Goal: Task Accomplishment & Management: Use online tool/utility

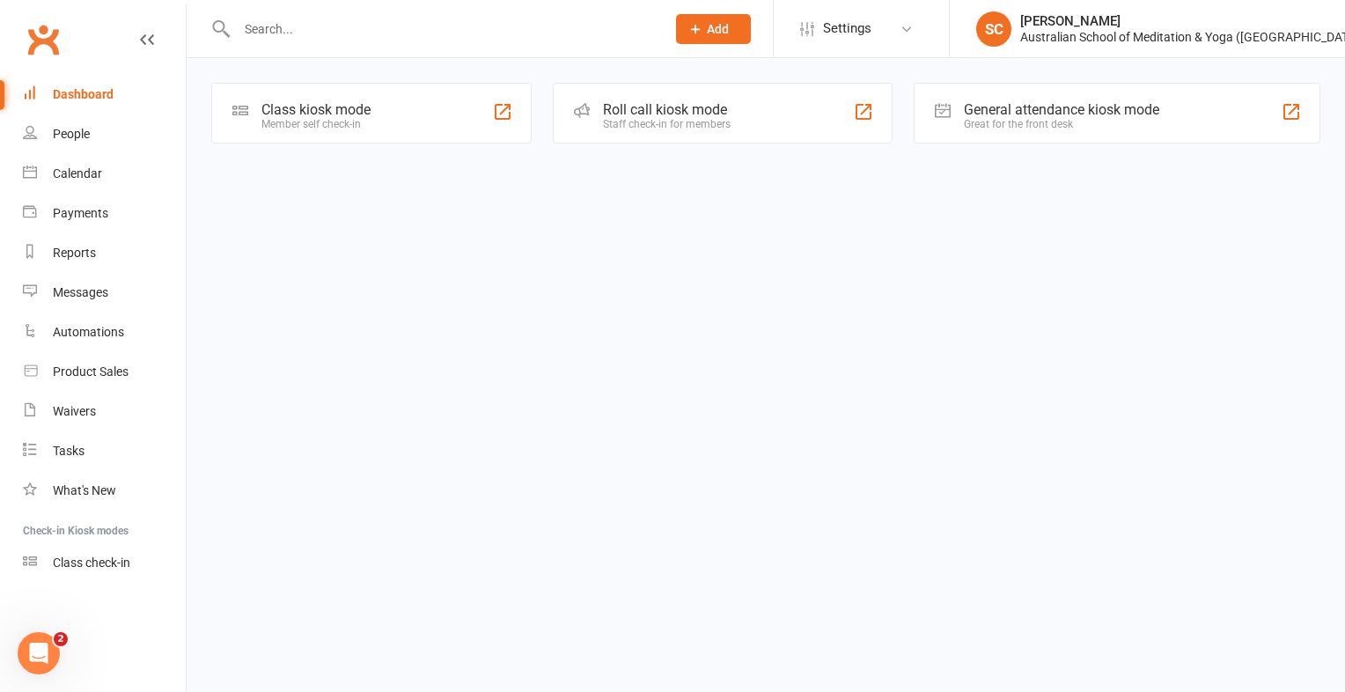
click at [348, 104] on div "Class kiosk mode" at bounding box center [316, 109] width 109 height 17
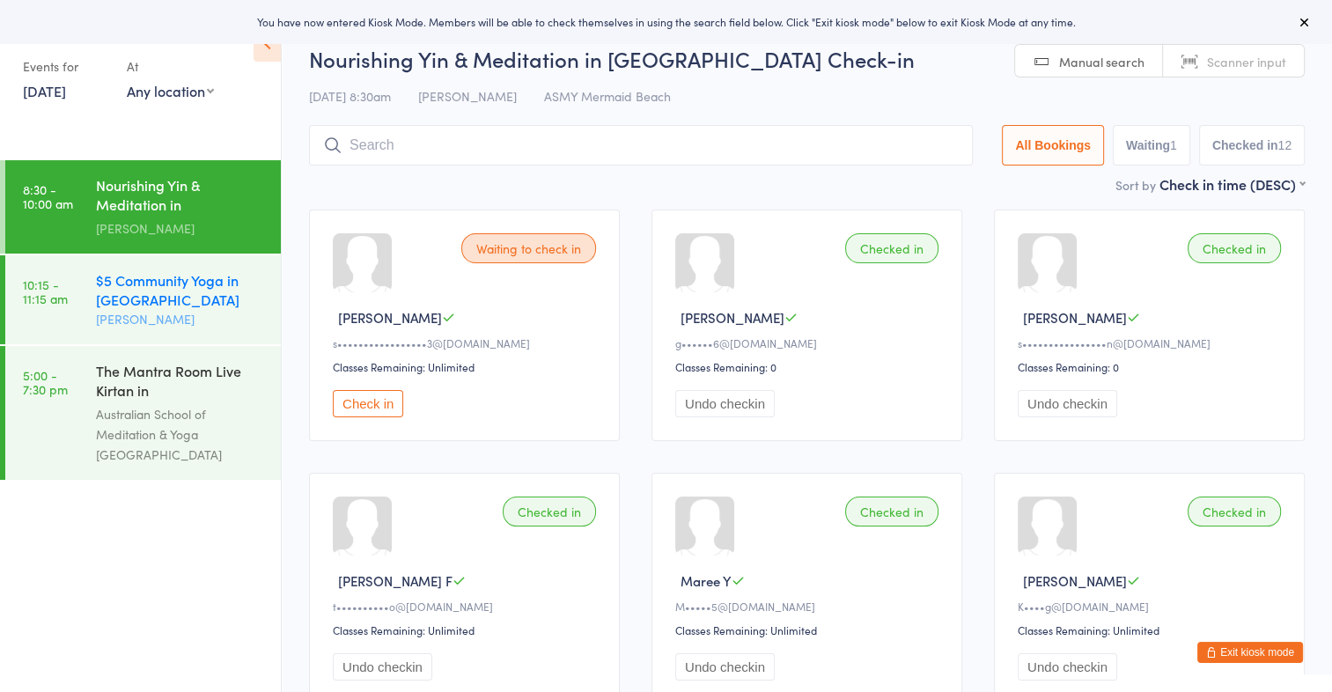
click at [151, 284] on div "$5 Community Yoga in [GEOGRAPHIC_DATA]" at bounding box center [181, 289] width 170 height 39
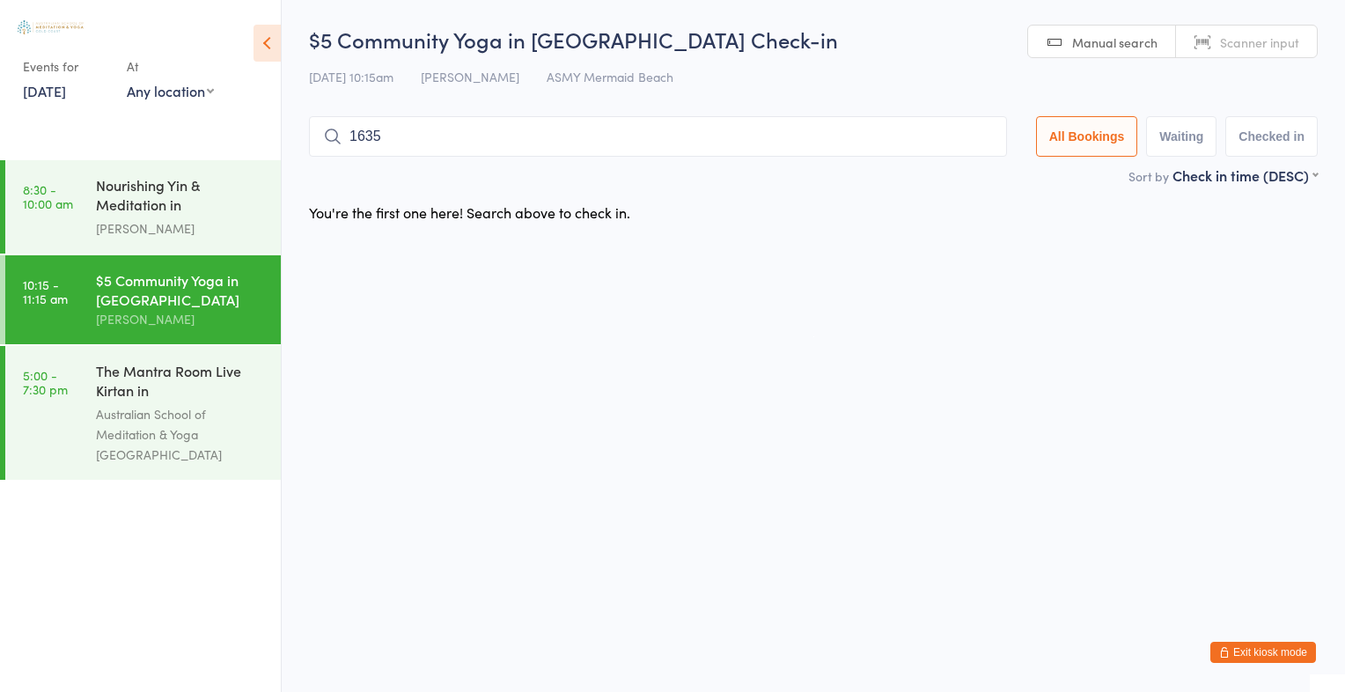
type input "1635"
click at [953, 177] on button "Drop in" at bounding box center [954, 174] width 70 height 26
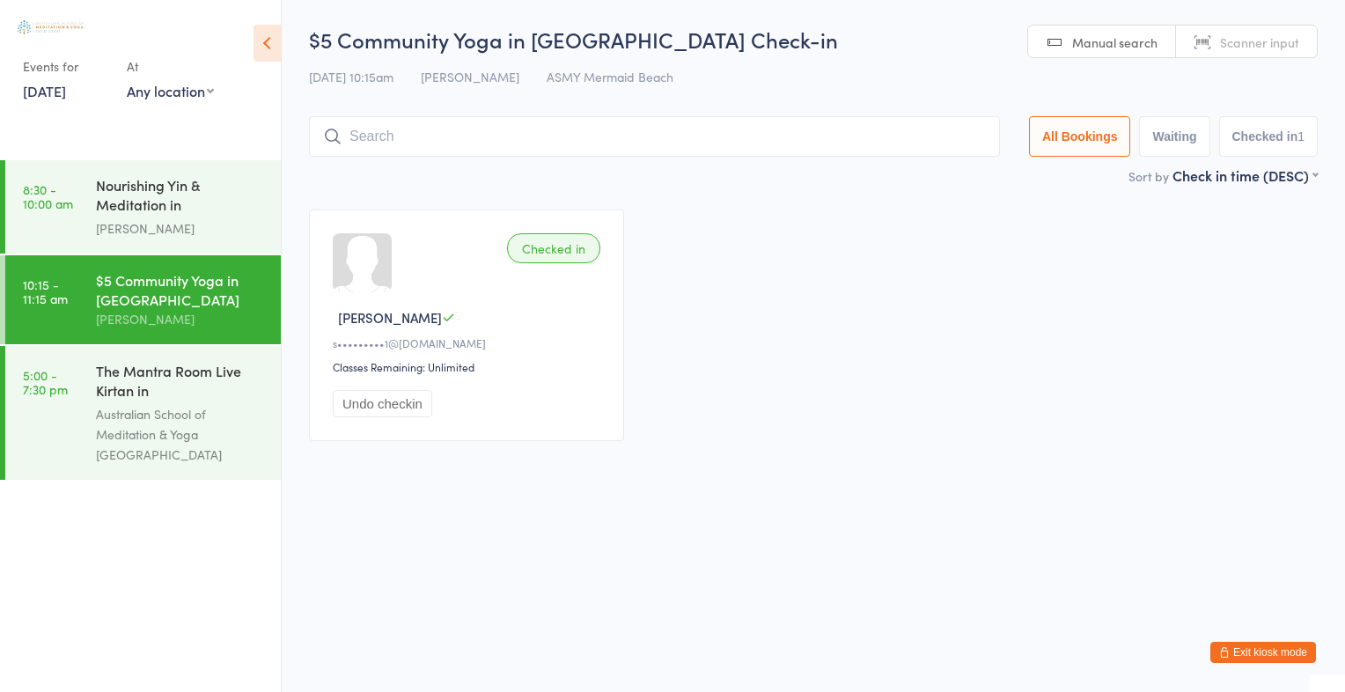
click at [377, 136] on input "search" at bounding box center [654, 136] width 691 height 41
type input "2449"
click at [930, 174] on button "Drop in" at bounding box center [947, 174] width 70 height 26
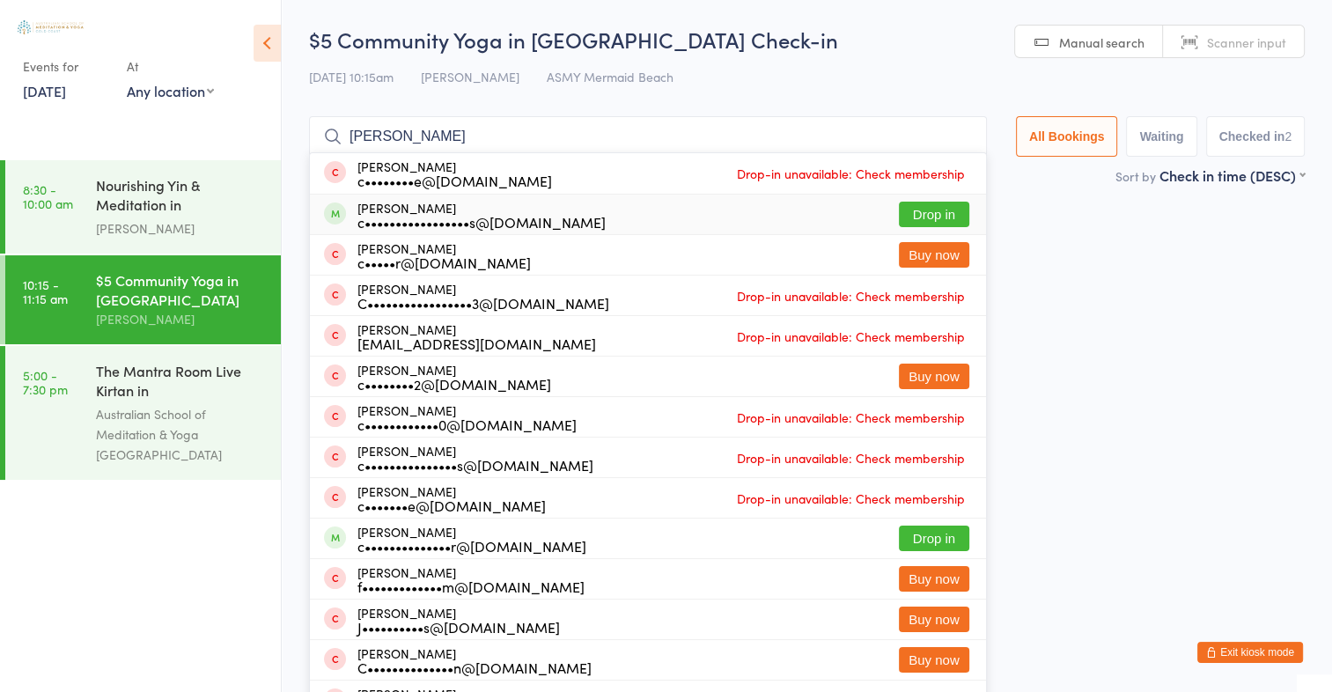
type input "[PERSON_NAME]"
click at [951, 206] on button "Drop in" at bounding box center [934, 215] width 70 height 26
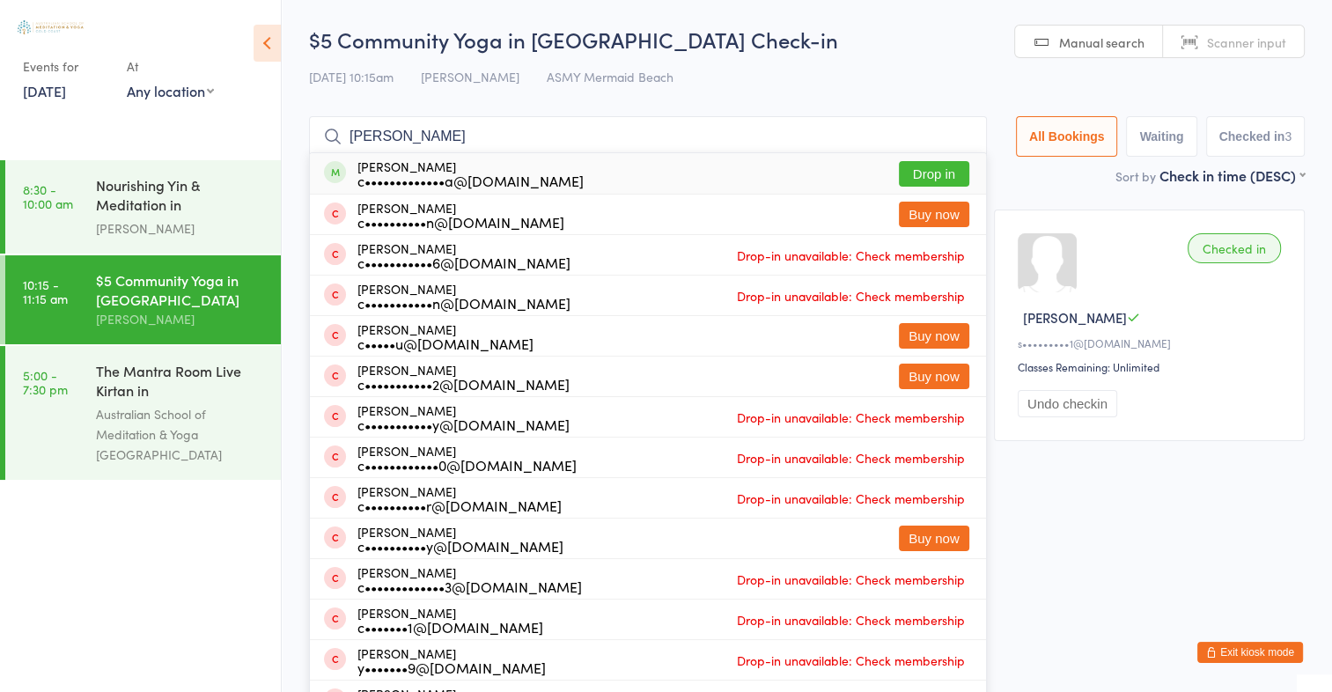
type input "[PERSON_NAME]"
click at [913, 177] on button "Drop in" at bounding box center [934, 174] width 70 height 26
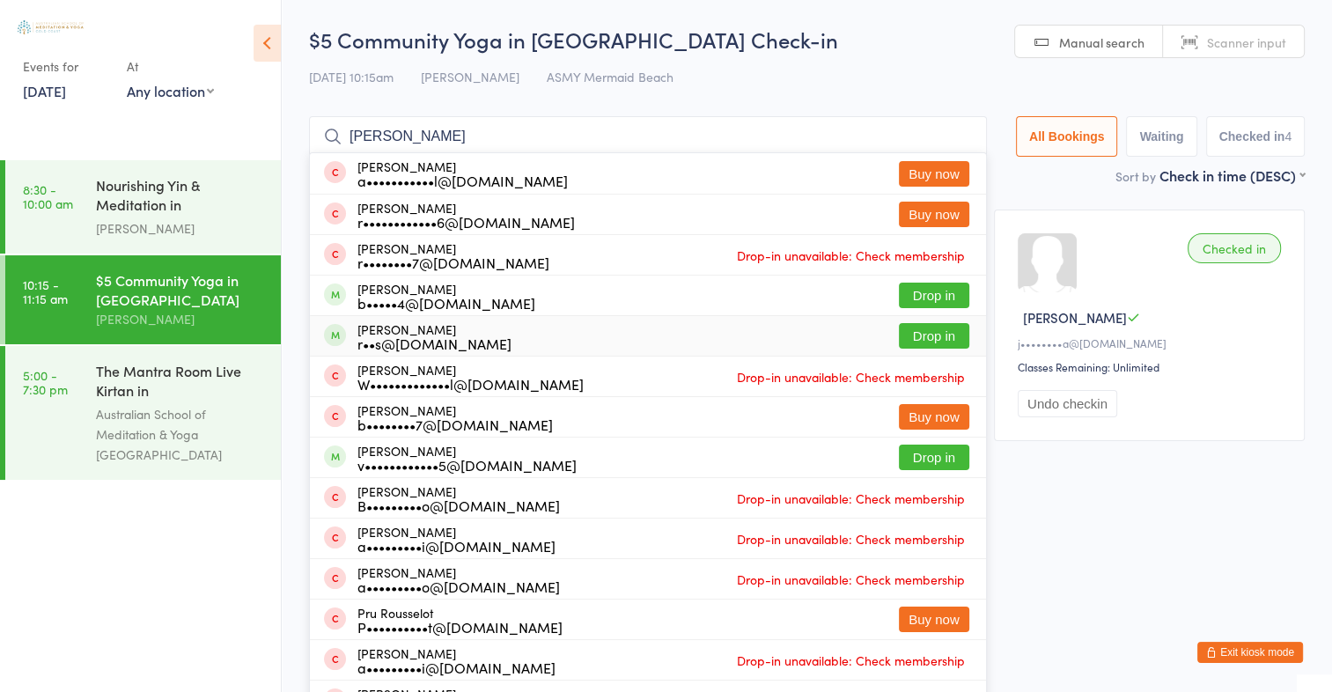
type input "russel"
click at [925, 343] on button "Drop in" at bounding box center [934, 336] width 70 height 26
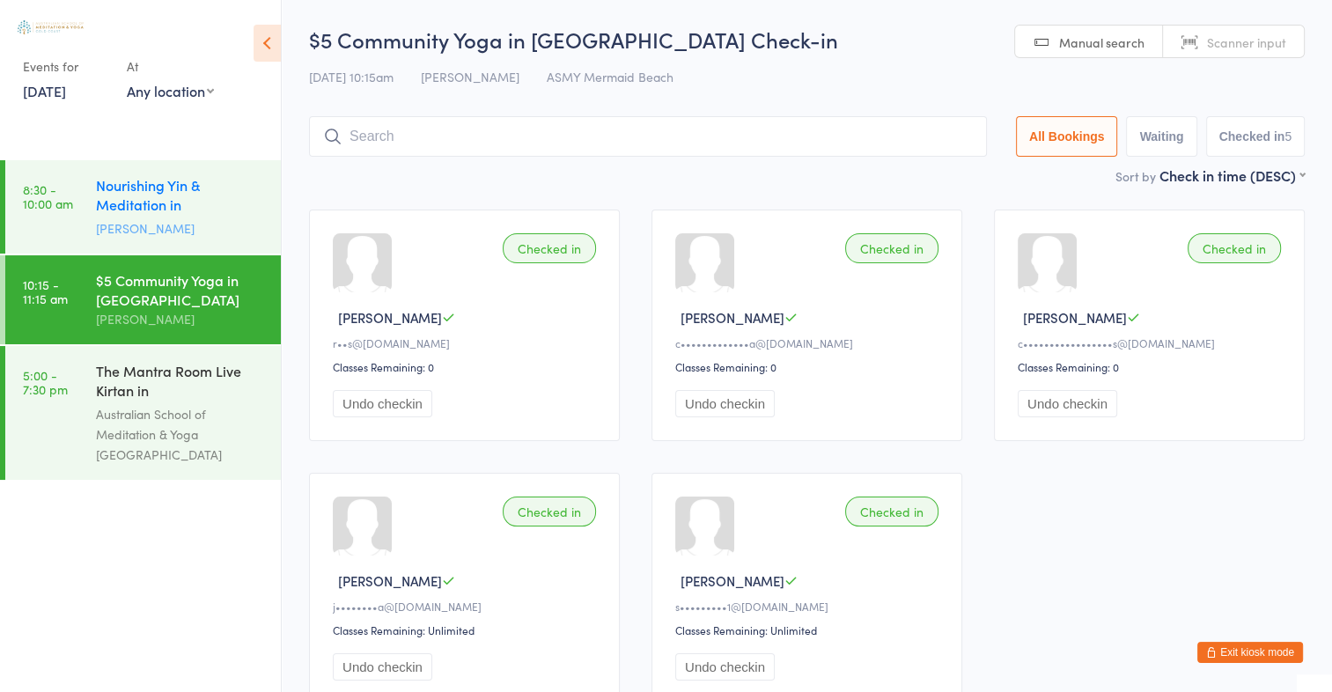
click at [129, 192] on div "Nourishing Yin & Meditation in Mermaid Beach" at bounding box center [181, 196] width 170 height 43
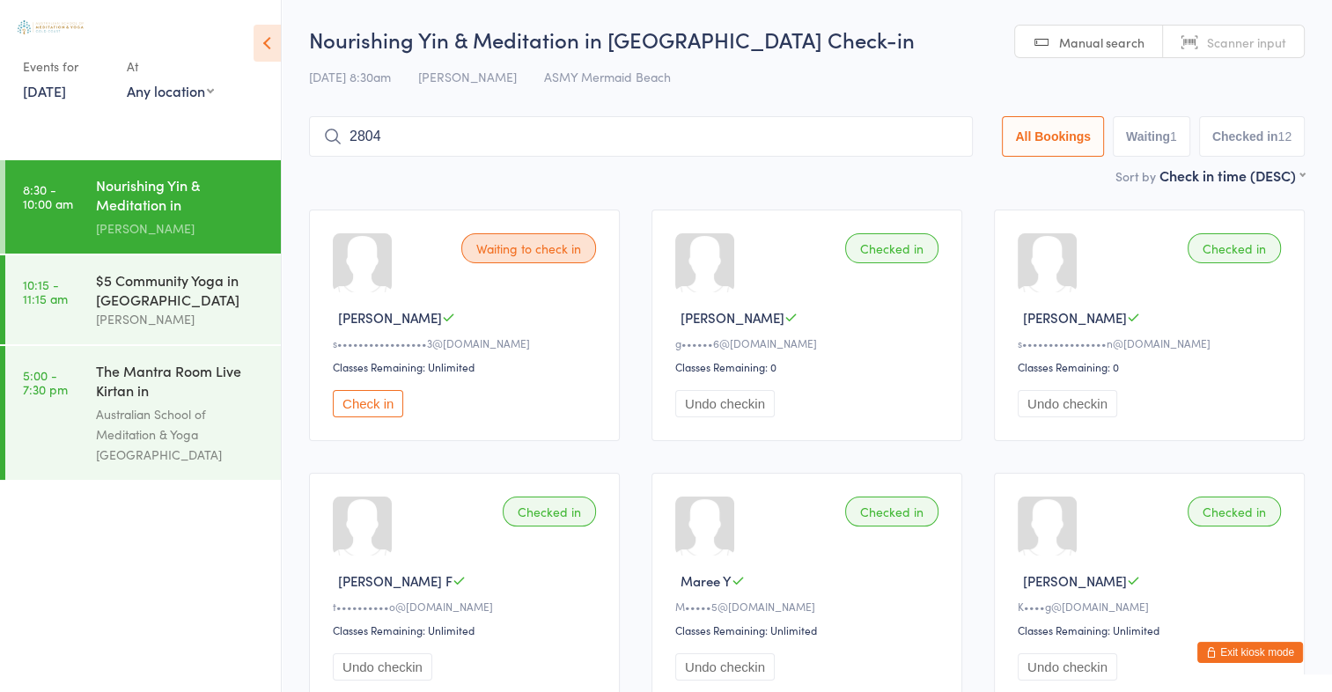
type input "2804"
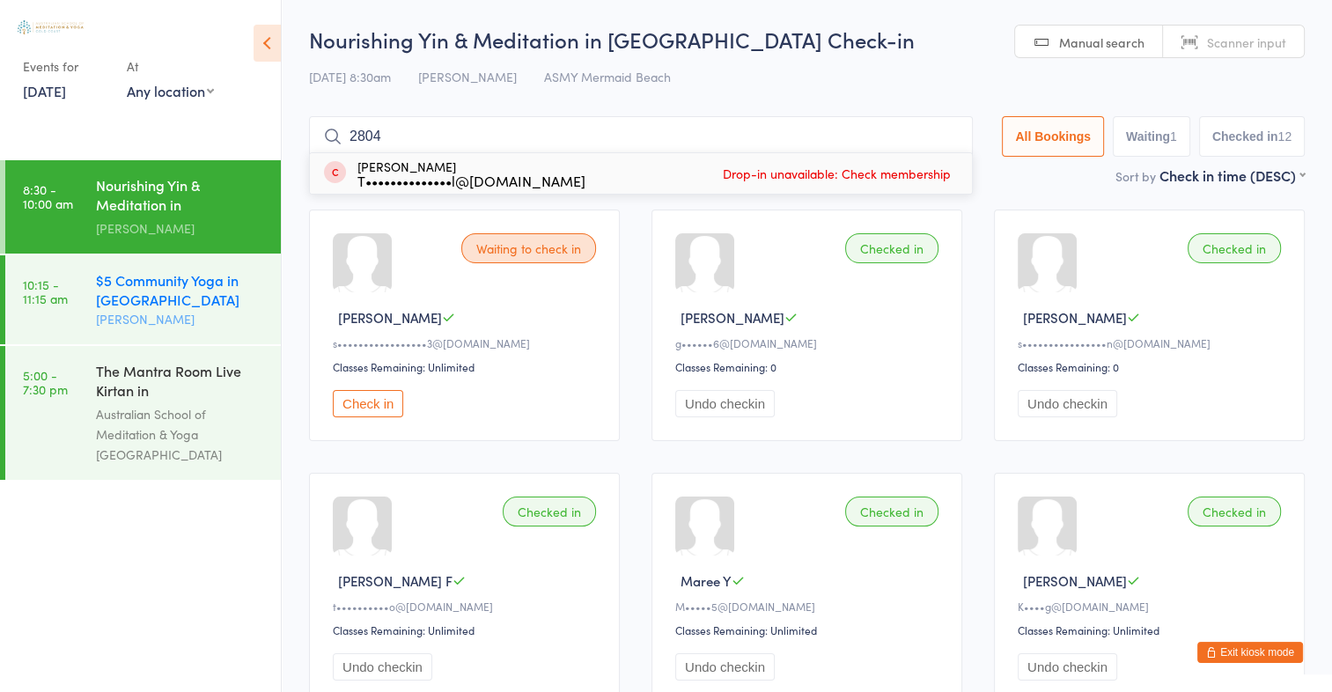
click at [141, 305] on div "$5 Community Yoga in Mermaid Beach" at bounding box center [181, 289] width 170 height 39
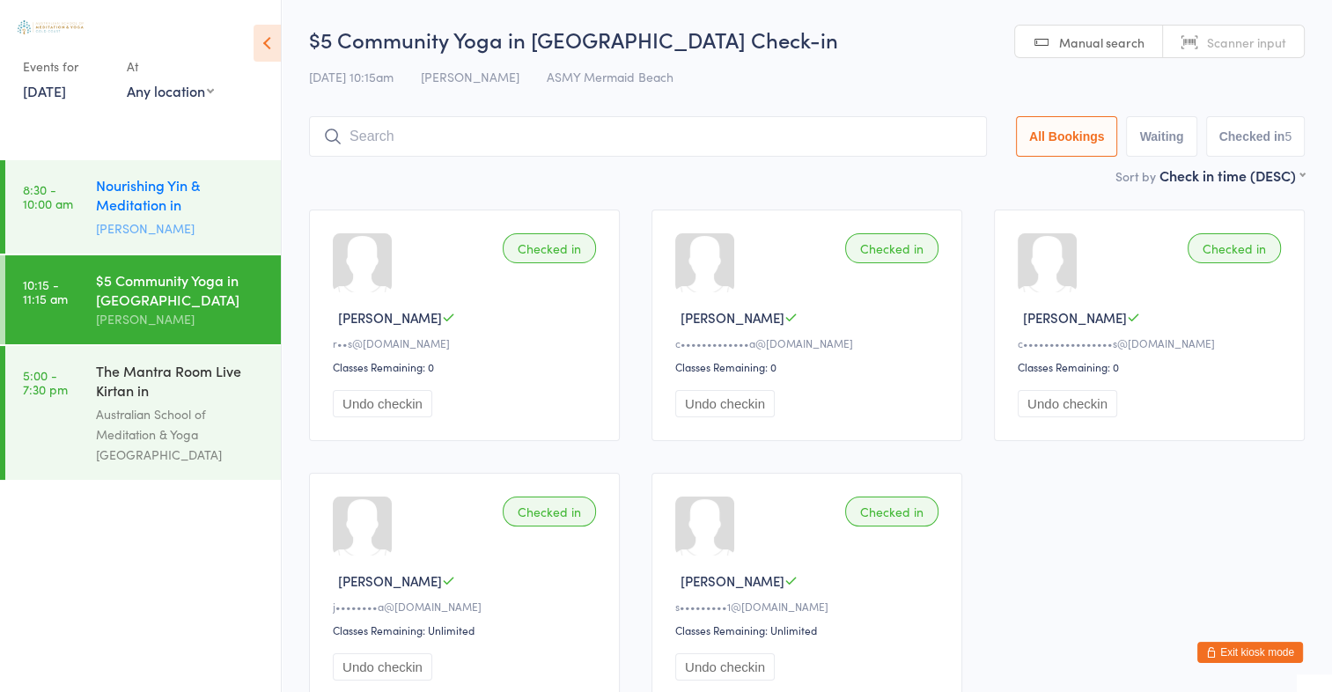
click at [144, 209] on div "Nourishing Yin & Meditation in Mermaid Beach" at bounding box center [181, 196] width 170 height 43
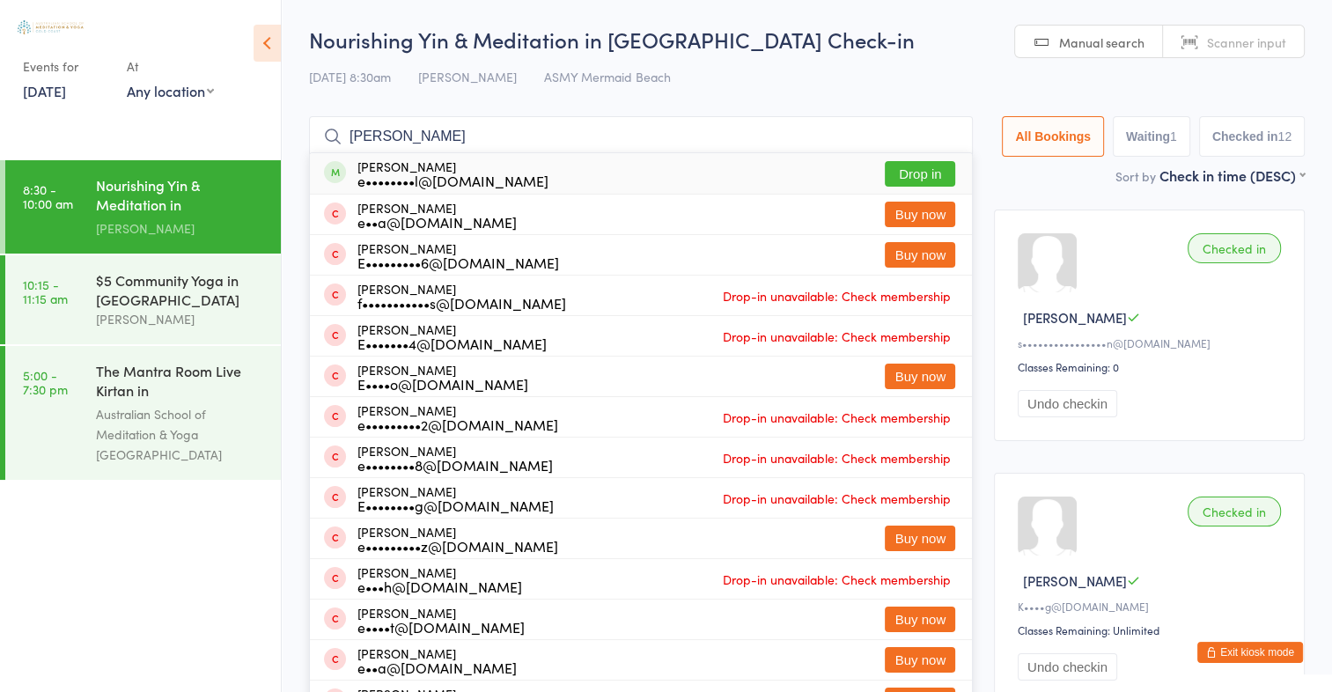
type input "emma joll"
click at [912, 173] on button "Drop in" at bounding box center [920, 174] width 70 height 26
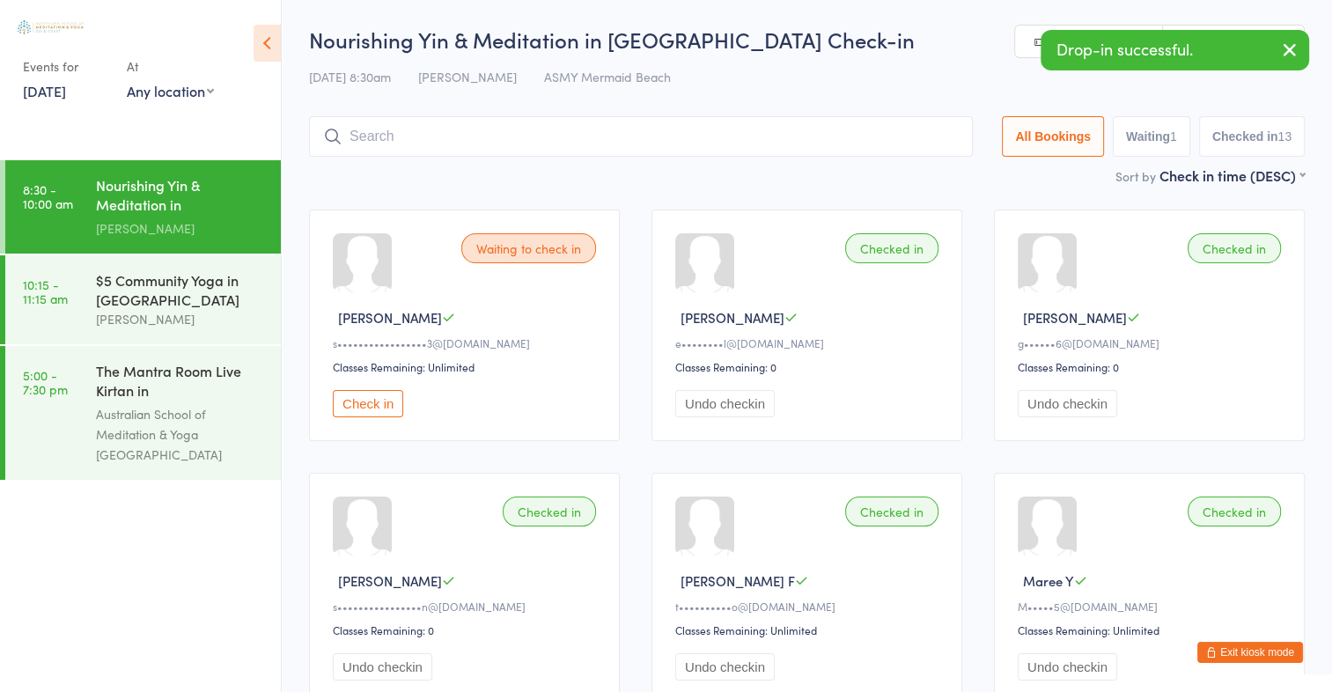
click at [1289, 48] on icon "button" at bounding box center [1289, 50] width 21 height 22
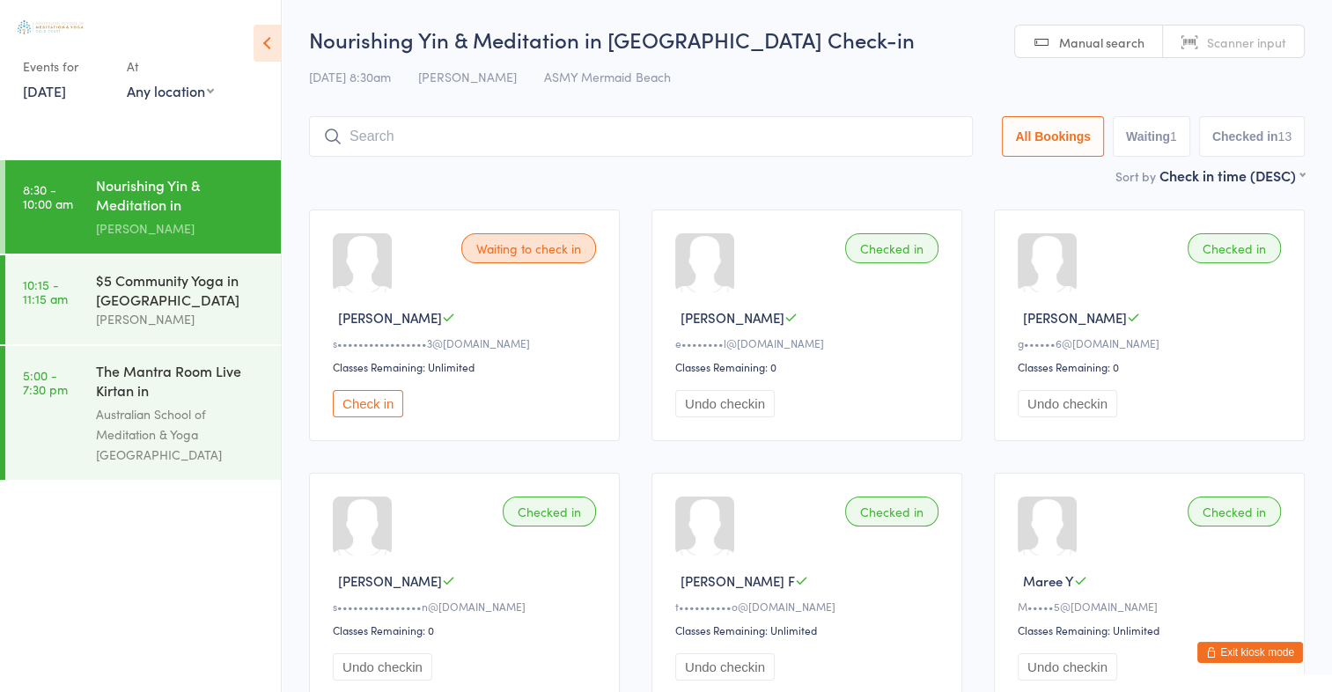
click at [1271, 46] on span "Scanner input" at bounding box center [1246, 42] width 79 height 18
click at [126, 305] on div "$5 Community Yoga in Mermaid Beach" at bounding box center [181, 289] width 170 height 39
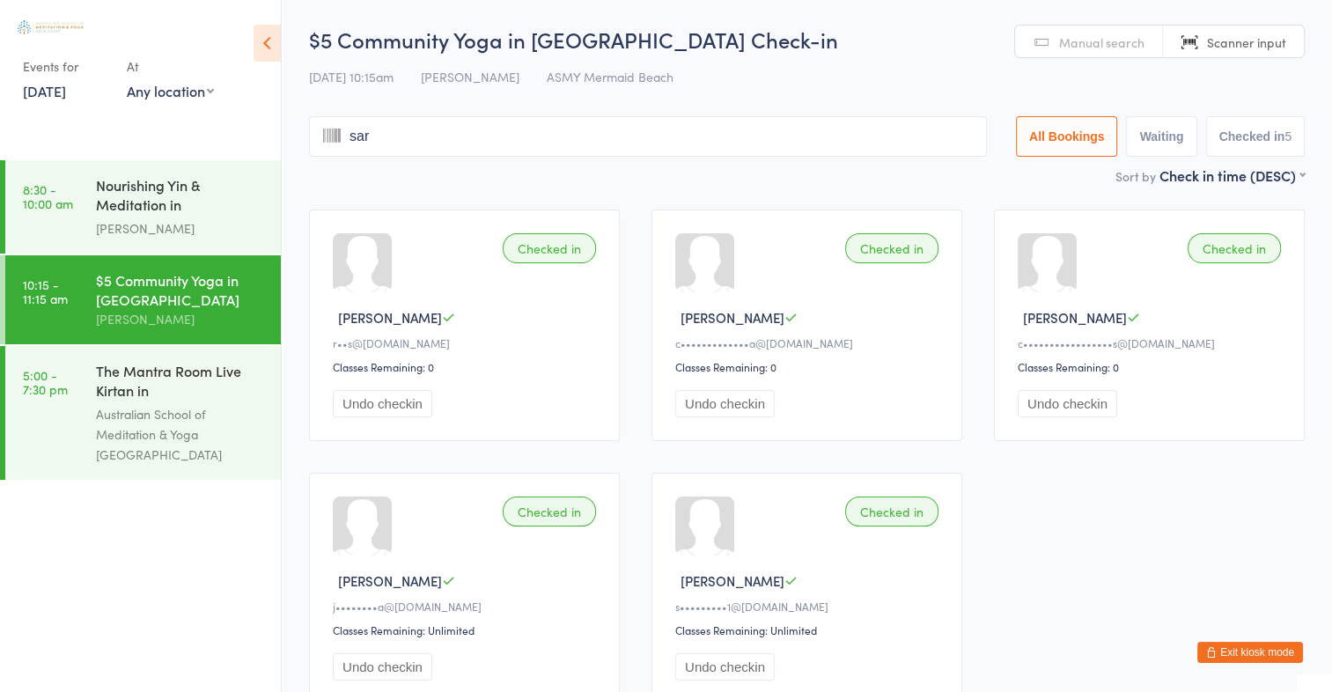
type input "sara"
type input "h"
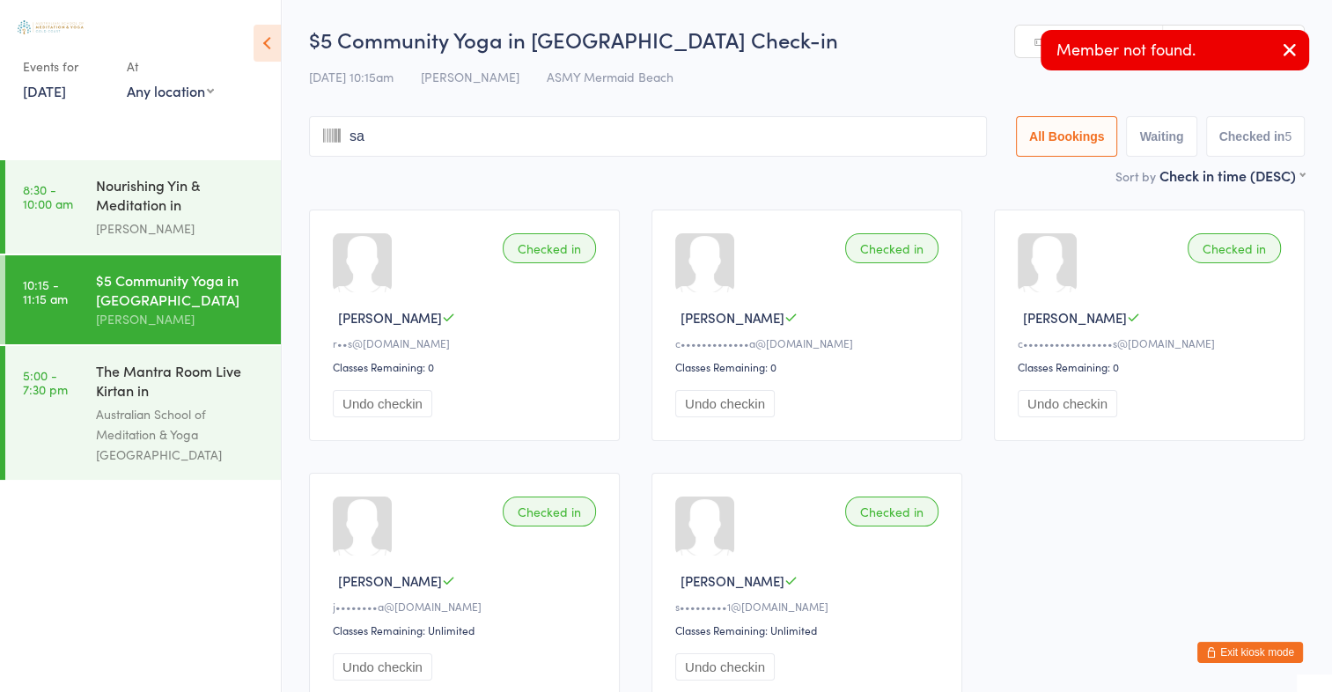
type input "sar"
type input "ah"
click at [648, 143] on input "search" at bounding box center [648, 136] width 678 height 41
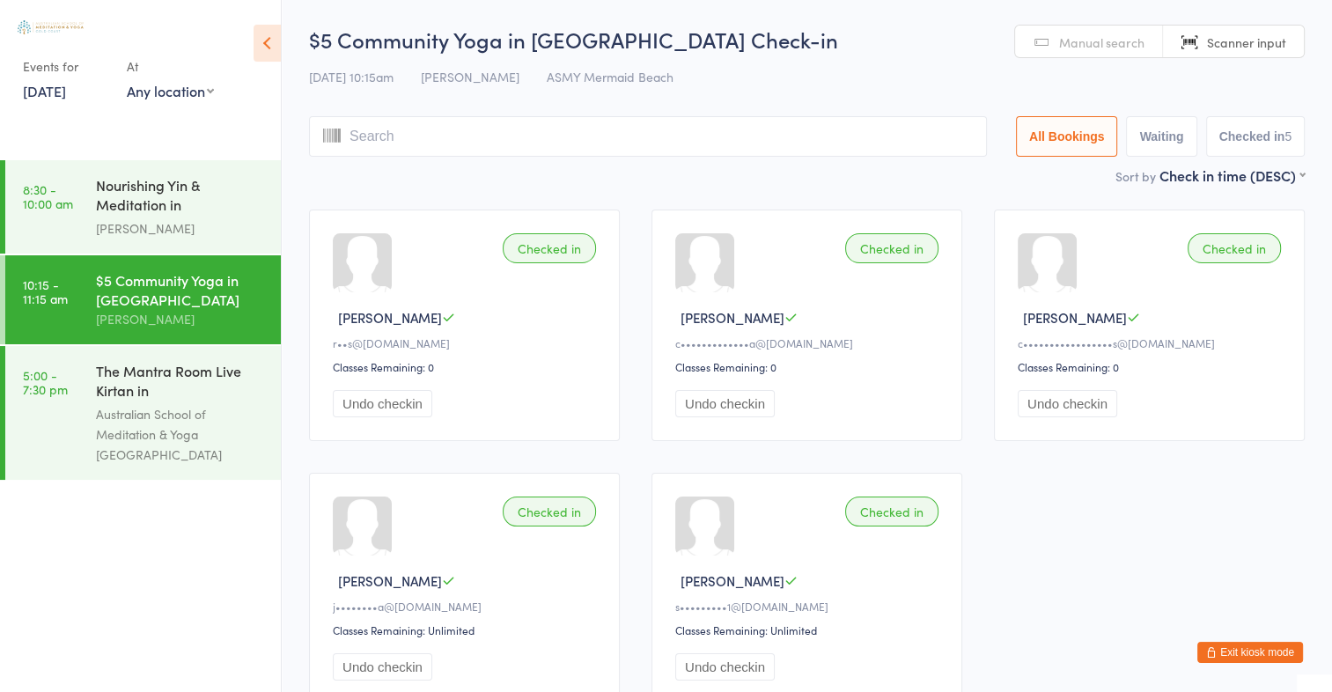
click at [1232, 46] on span "Scanner input" at bounding box center [1246, 42] width 79 height 18
click at [1138, 55] on link "Manual search" at bounding box center [1089, 42] width 148 height 33
click at [469, 143] on input "search" at bounding box center [648, 136] width 678 height 41
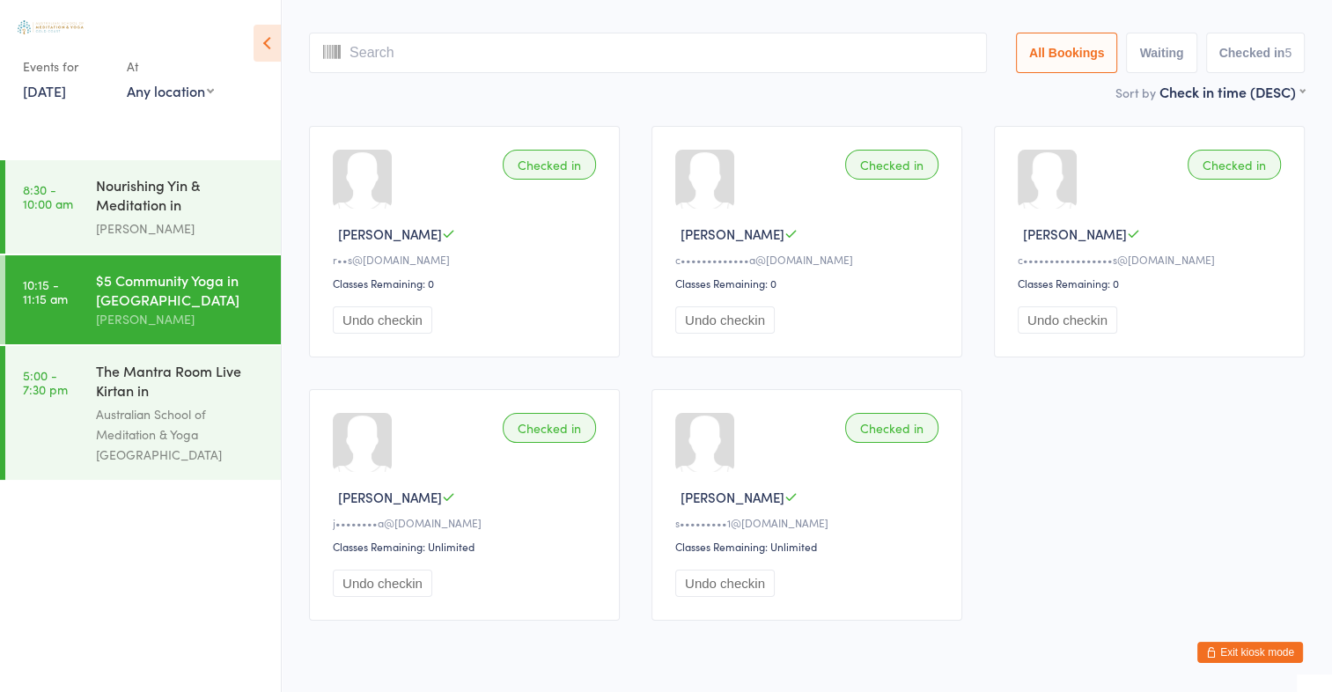
scroll to position [116, 0]
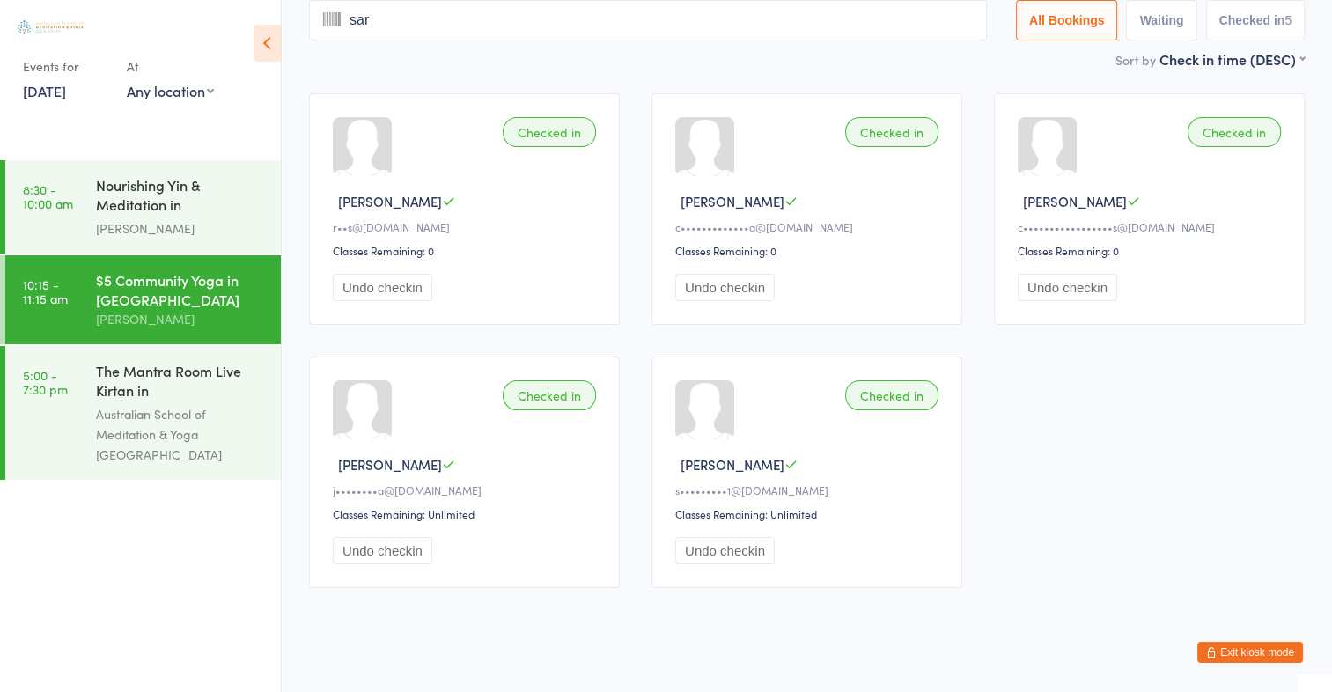
type input "sara"
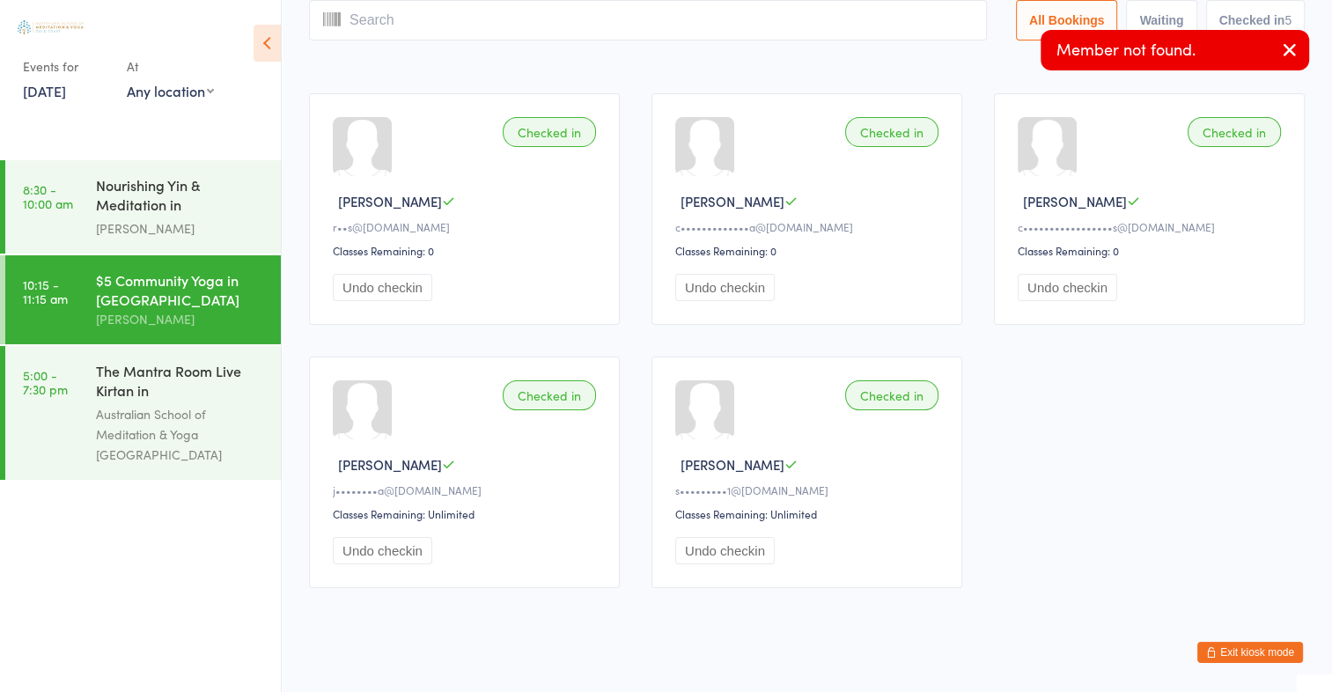
scroll to position [0, 0]
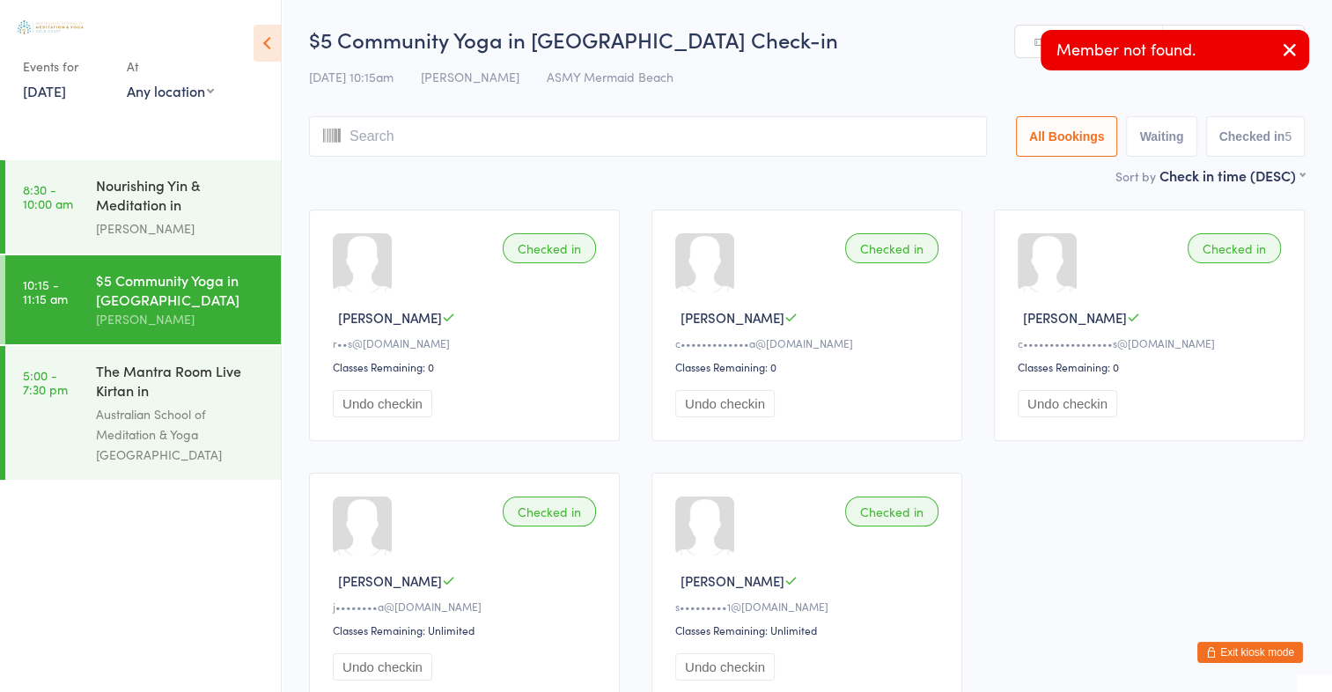
type input "h"
type input "s"
type input "ara"
click at [1264, 85] on div "17 Aug 10:15am Sue Cameron ASMY Mermaid Beach" at bounding box center [807, 77] width 996 height 29
click at [1300, 55] on icon "button" at bounding box center [1289, 50] width 21 height 22
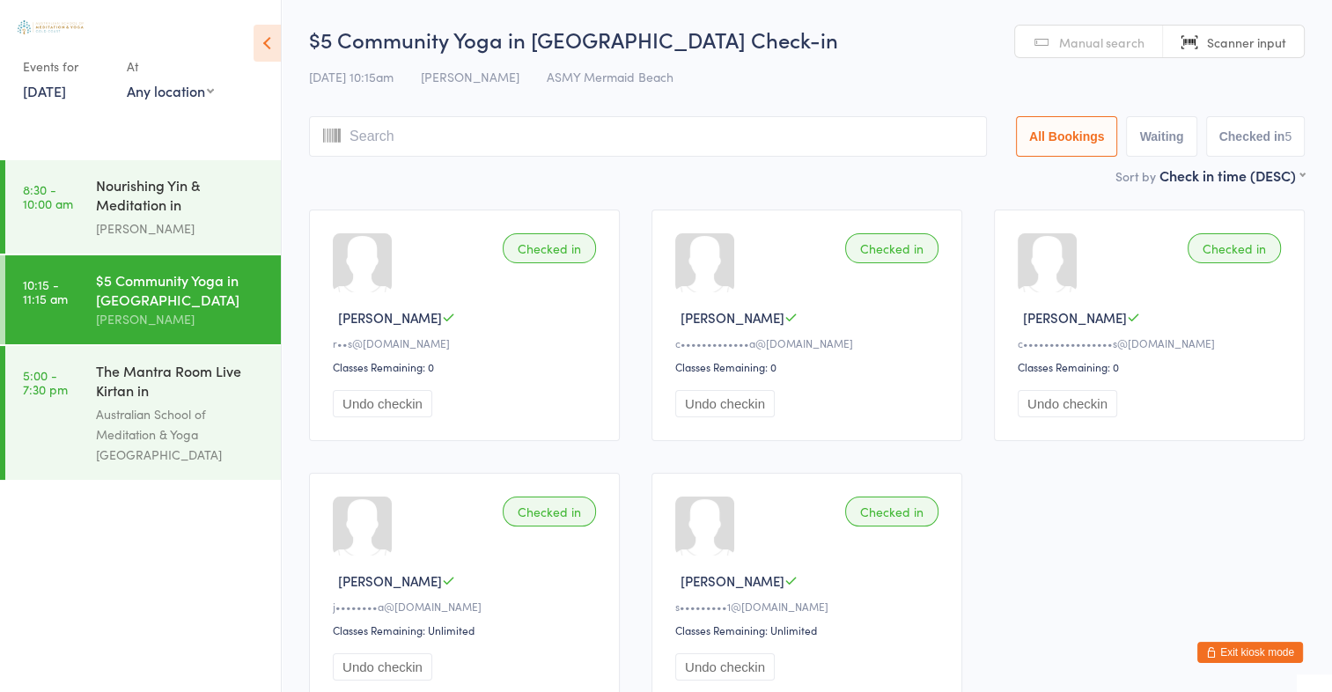
click at [1126, 44] on span "Manual search" at bounding box center [1101, 42] width 85 height 18
click at [423, 147] on input "search" at bounding box center [648, 136] width 678 height 41
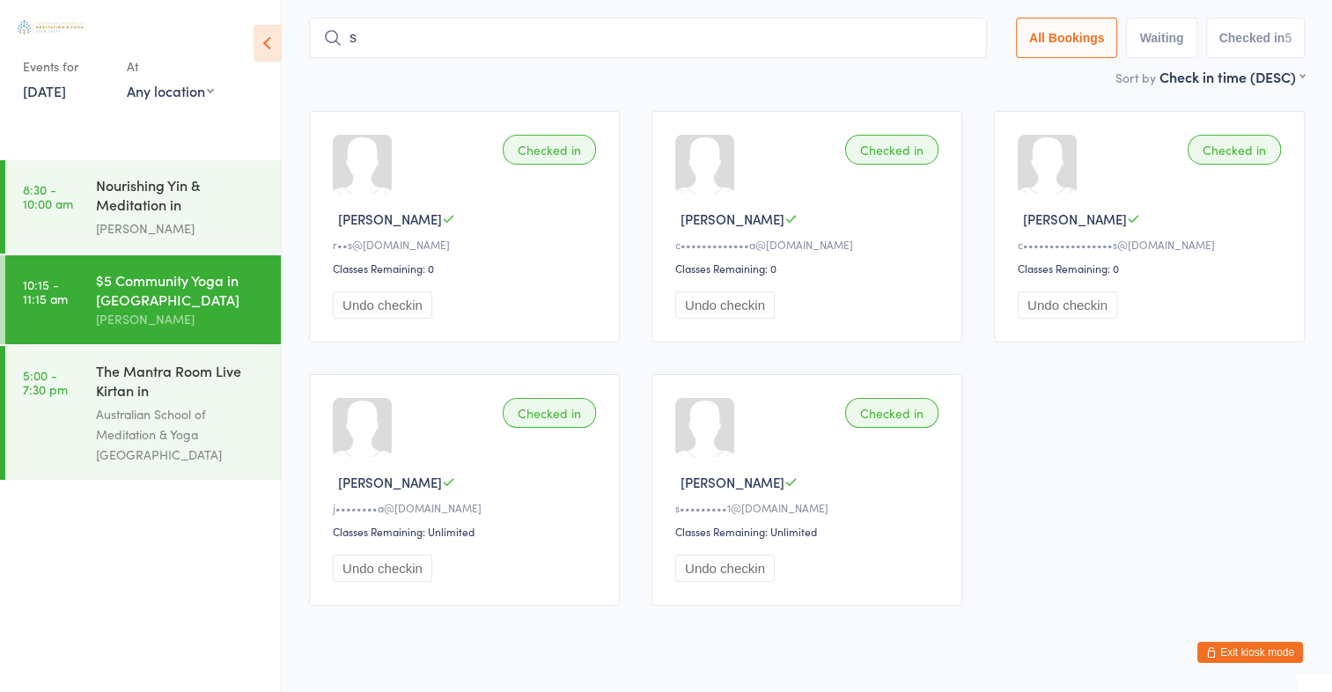
scroll to position [115, 0]
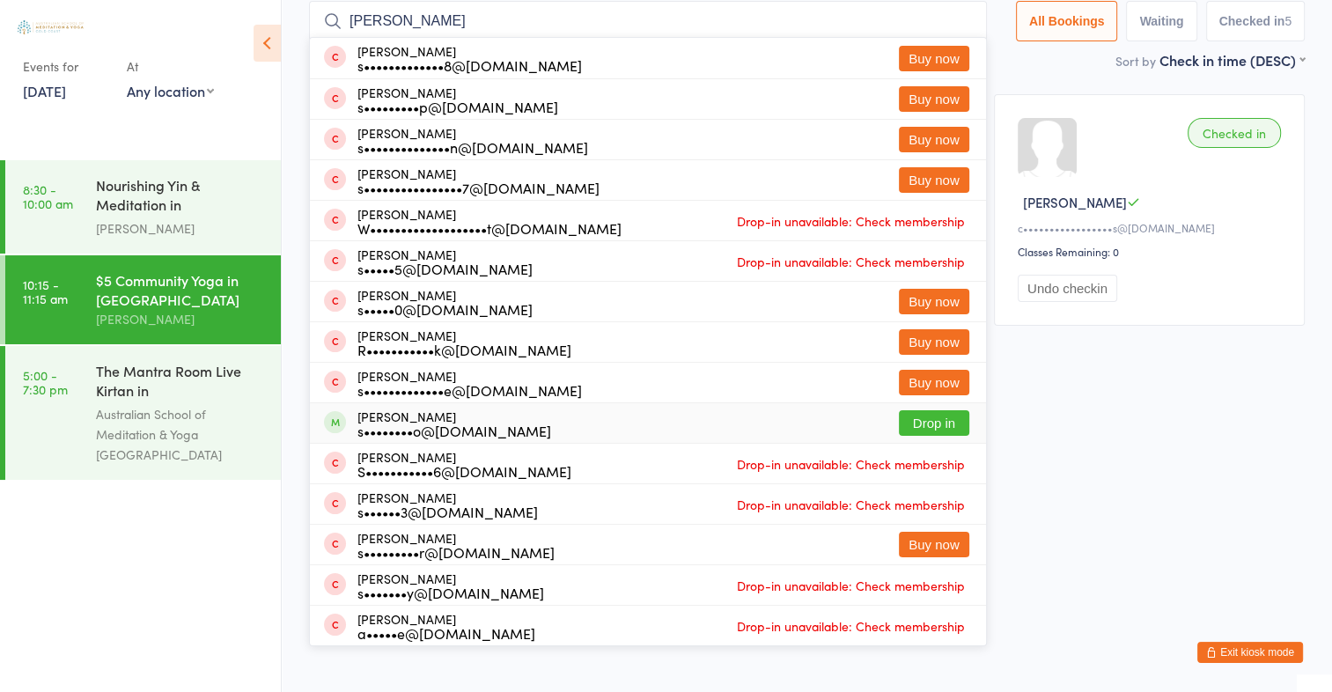
type input "sarah pen"
click at [926, 421] on button "Drop in" at bounding box center [934, 423] width 70 height 26
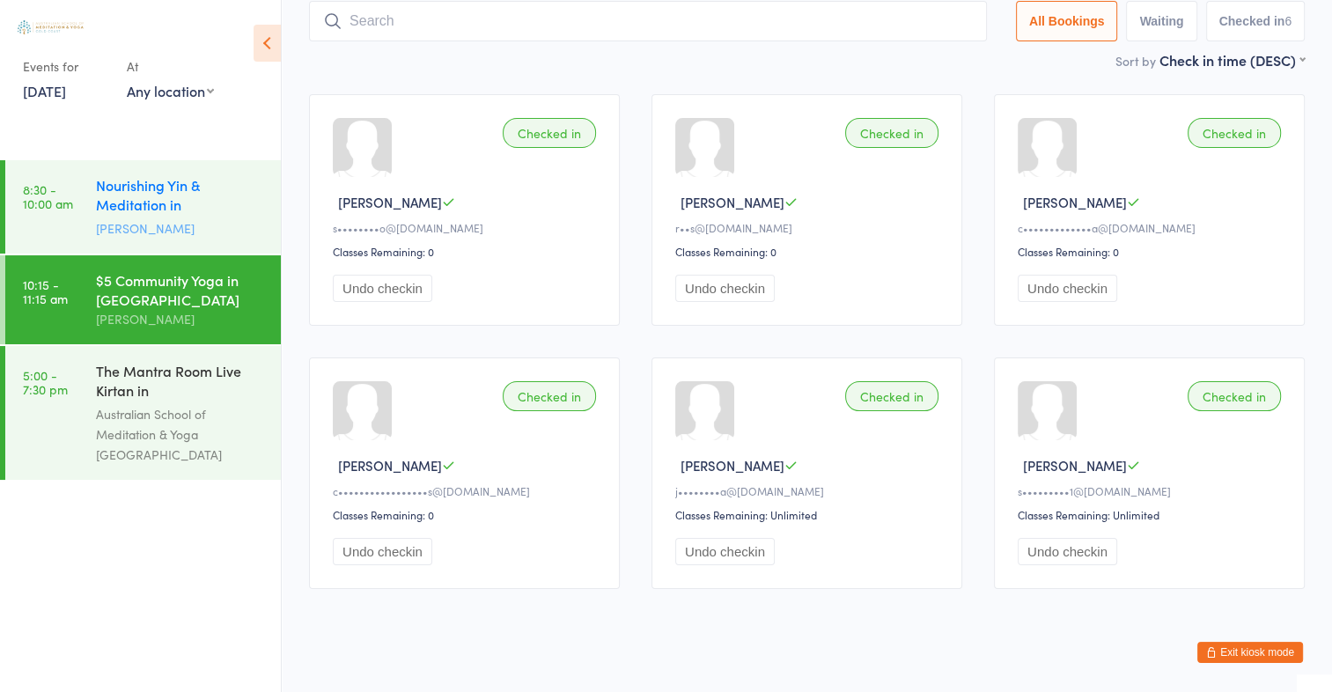
click at [156, 203] on div "Nourishing Yin & Meditation in Mermaid Beach" at bounding box center [181, 196] width 170 height 43
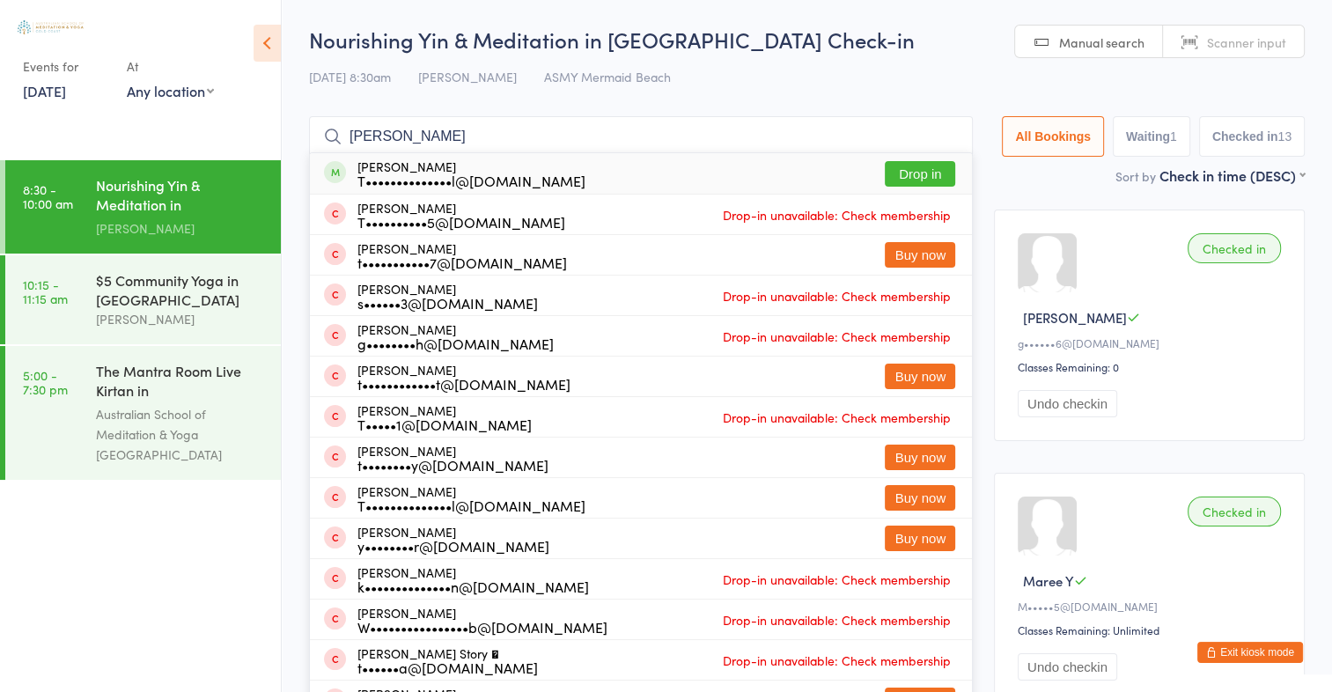
type input "tracy chipp"
click at [917, 171] on button "Drop in" at bounding box center [920, 174] width 70 height 26
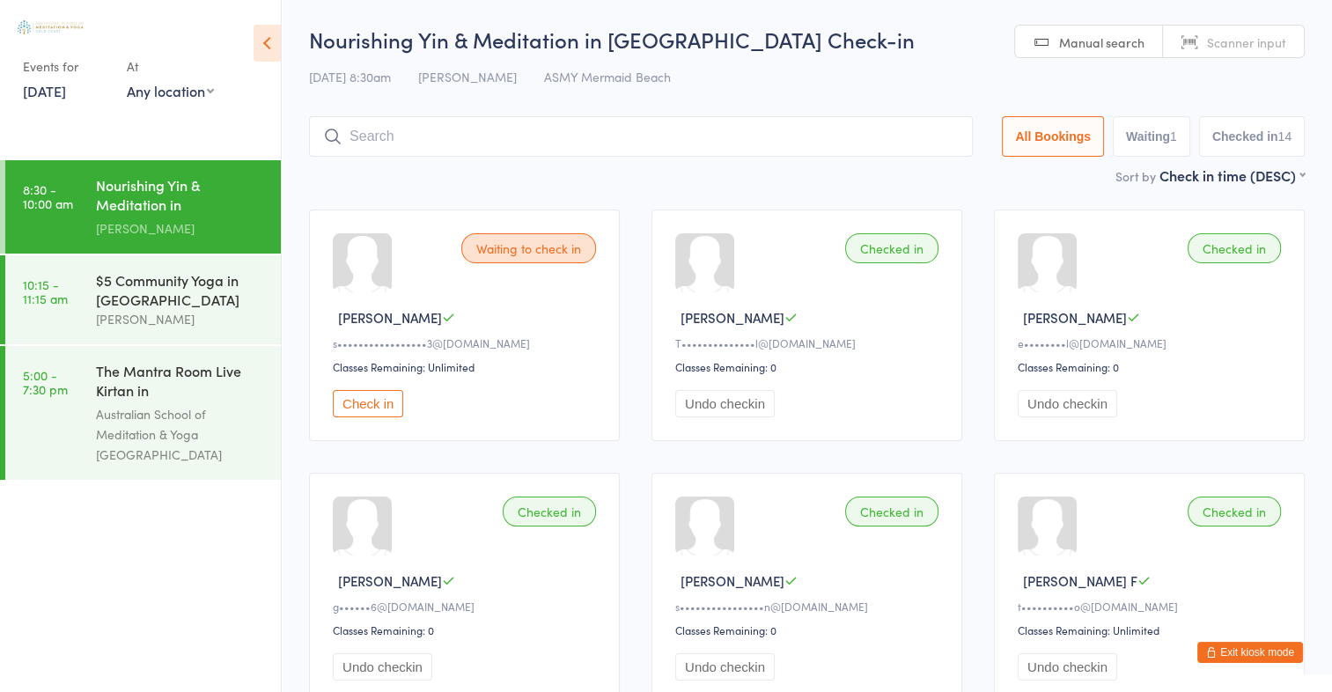
click at [357, 138] on input "search" at bounding box center [641, 136] width 664 height 41
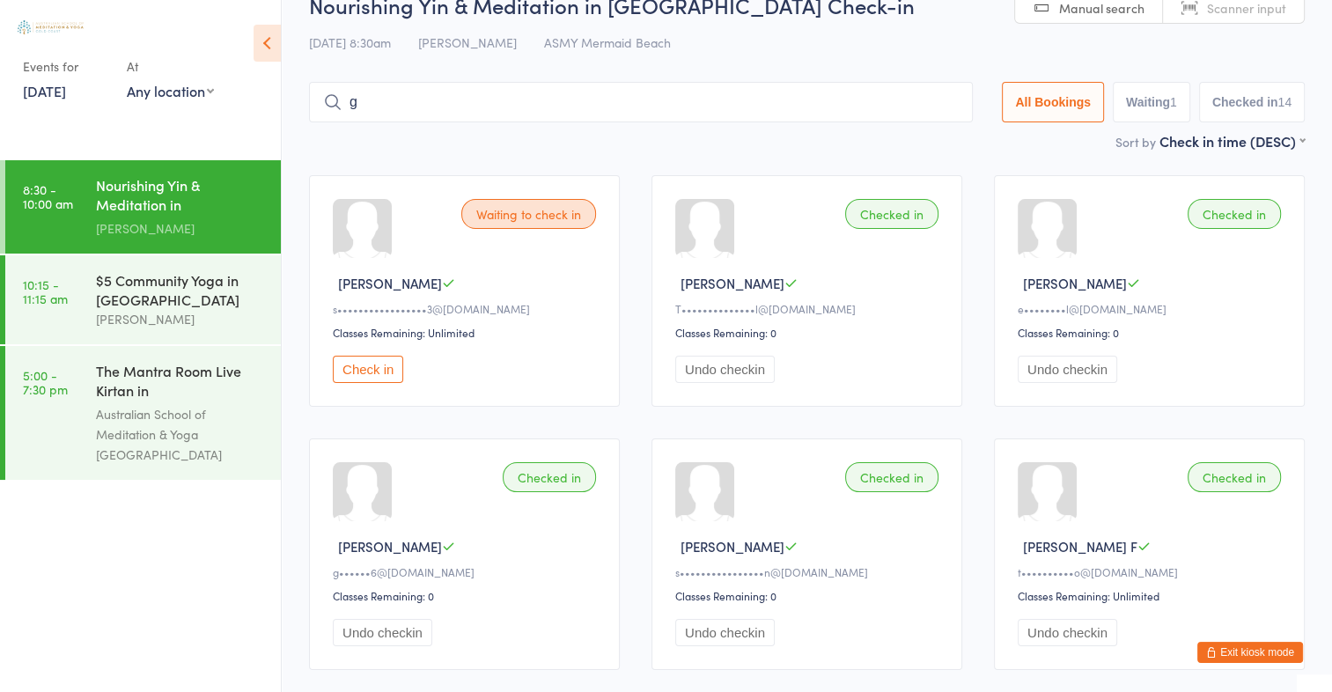
scroll to position [42, 0]
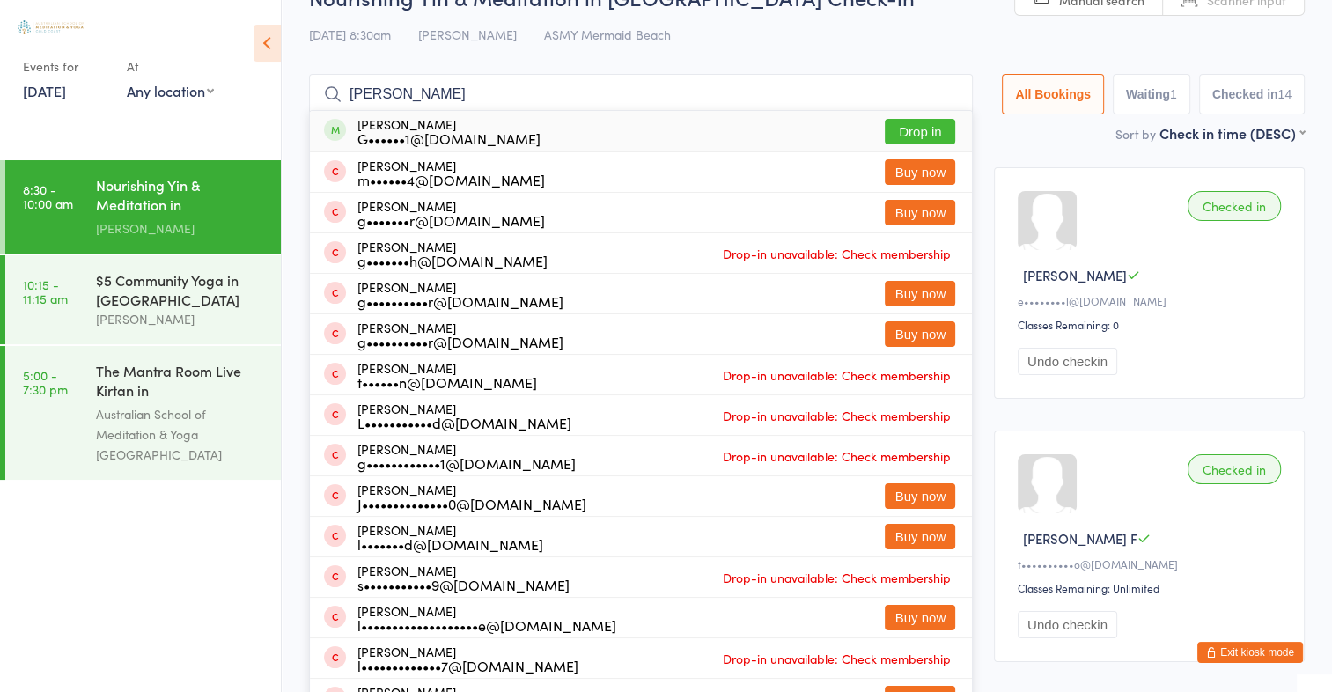
type input "gail linford"
drag, startPoint x: 892, startPoint y: 125, endPoint x: 908, endPoint y: 114, distance: 19.6
click at [908, 114] on div "Gail Linford G••••••1@hotmail.com Drop in" at bounding box center [641, 131] width 662 height 41
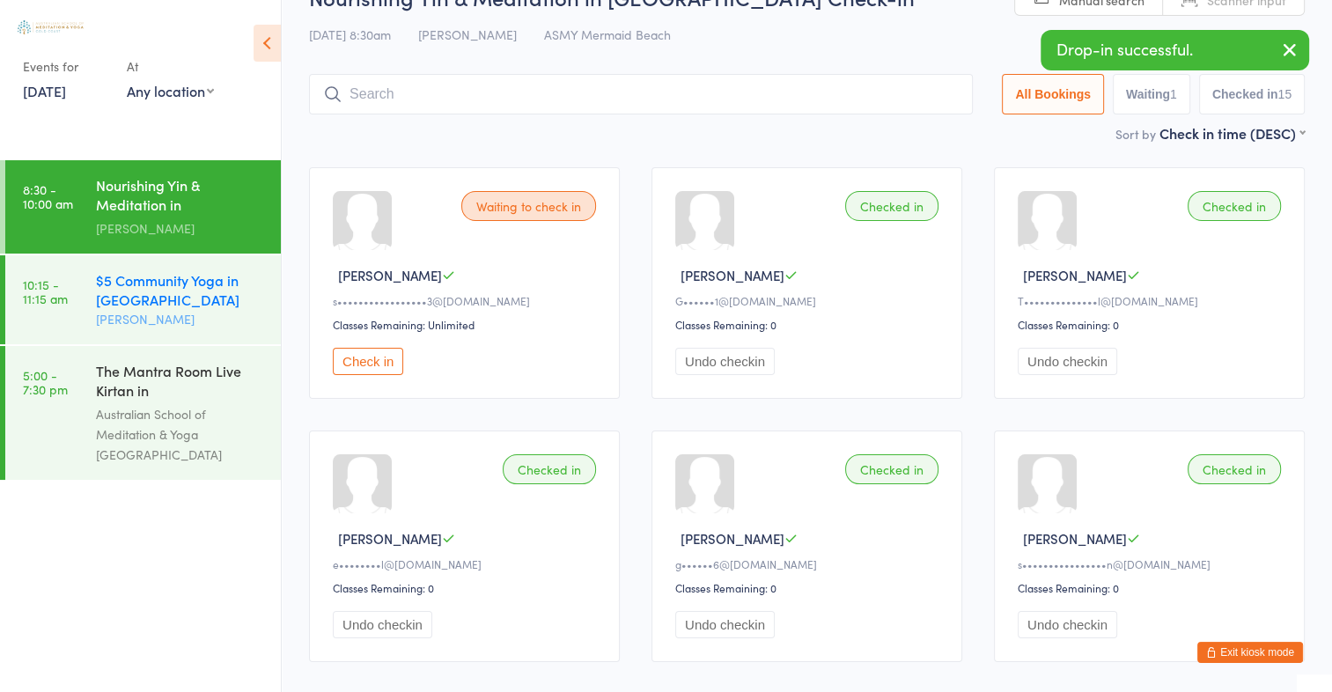
click at [170, 291] on div "$5 Community Yoga in Mermaid Beach" at bounding box center [181, 289] width 170 height 39
